Goal: Task Accomplishment & Management: Manage account settings

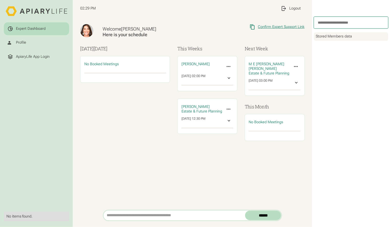
click at [286, 26] on div "Confirm Expert Support Link" at bounding box center [281, 27] width 47 height 5
